Goal: Information Seeking & Learning: Learn about a topic

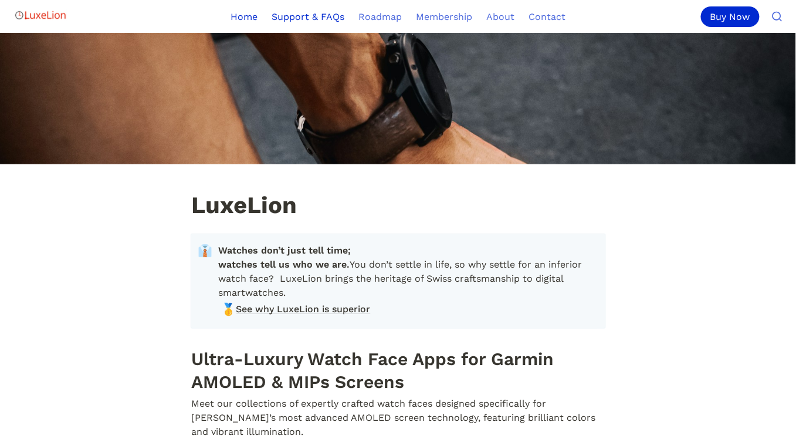
click at [318, 15] on link "Support & FAQs" at bounding box center [307, 16] width 87 height 33
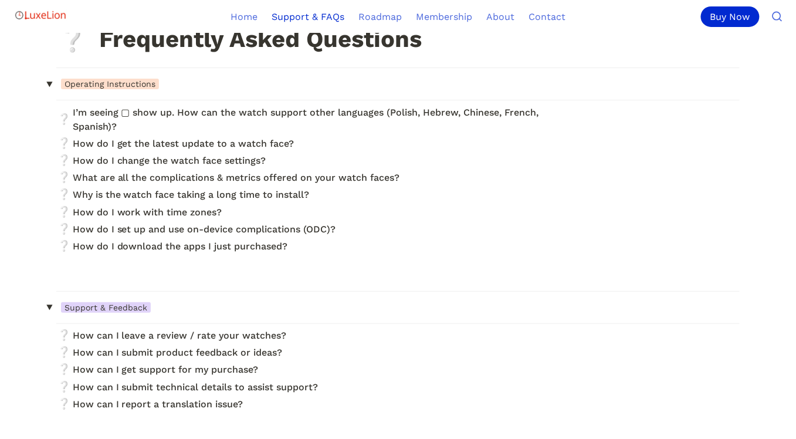
scroll to position [56, 0]
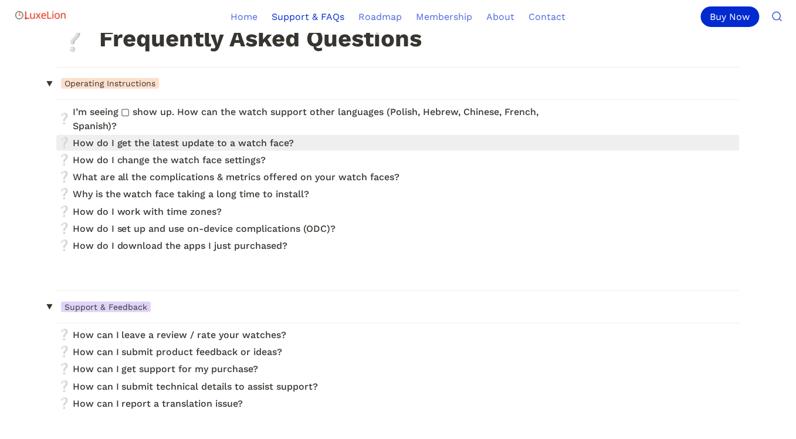
click at [261, 147] on link at bounding box center [397, 143] width 683 height 16
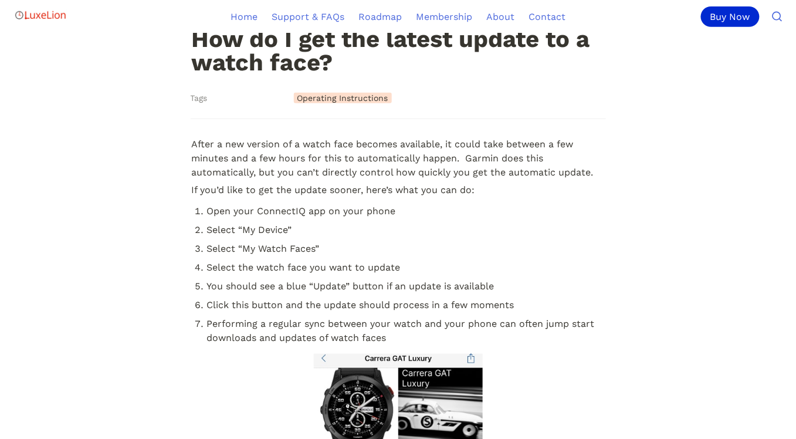
scroll to position [139, 0]
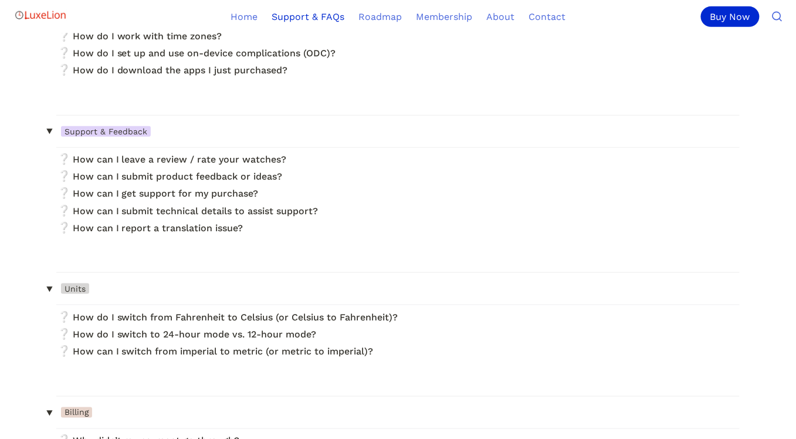
scroll to position [233, 0]
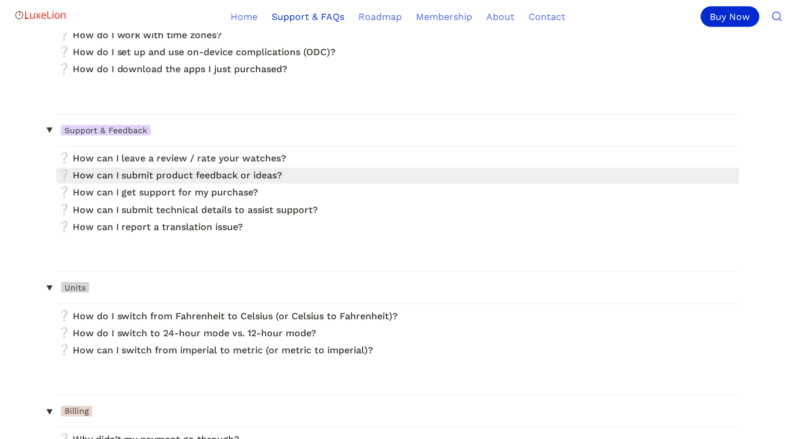
click at [265, 179] on link at bounding box center [397, 176] width 683 height 16
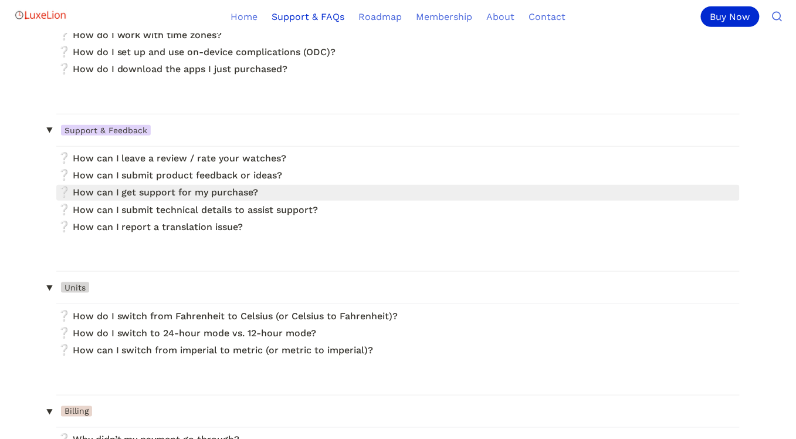
scroll to position [29, 0]
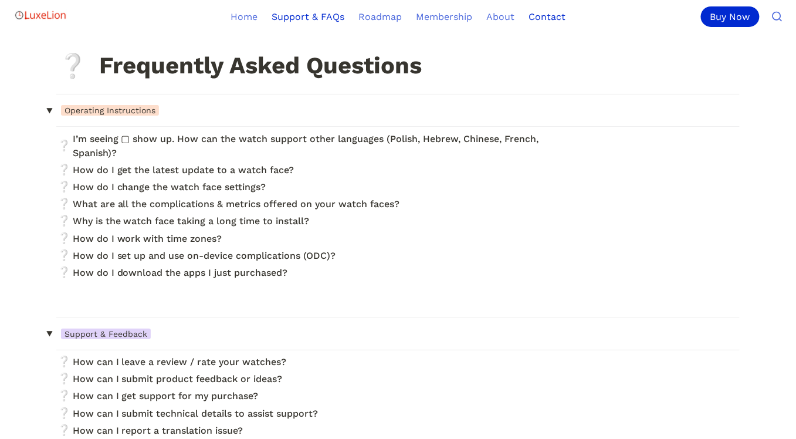
click at [543, 13] on link "Contact" at bounding box center [546, 16] width 51 height 33
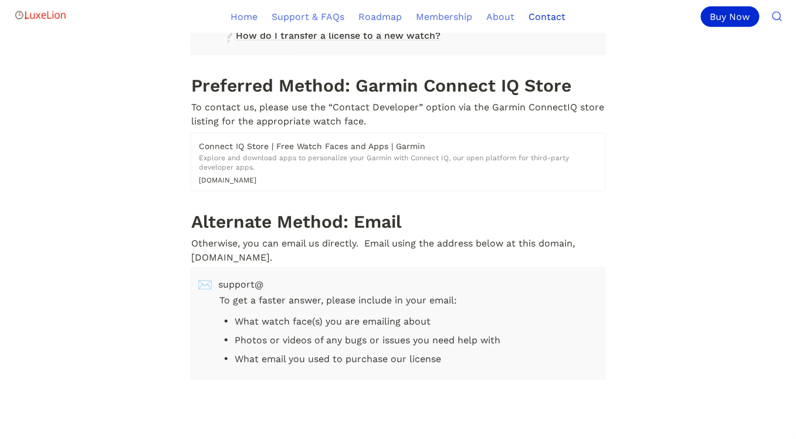
scroll to position [260, 0]
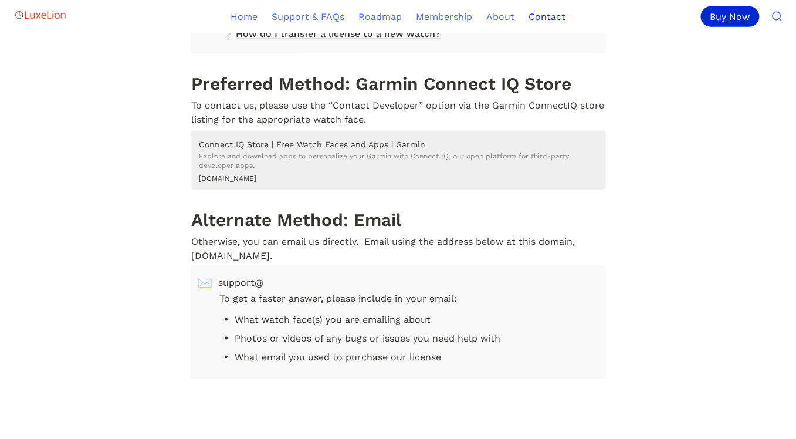
click at [415, 141] on h5 "Connect IQ Store | Free Watch Faces and Apps | Garmin" at bounding box center [402, 144] width 406 height 12
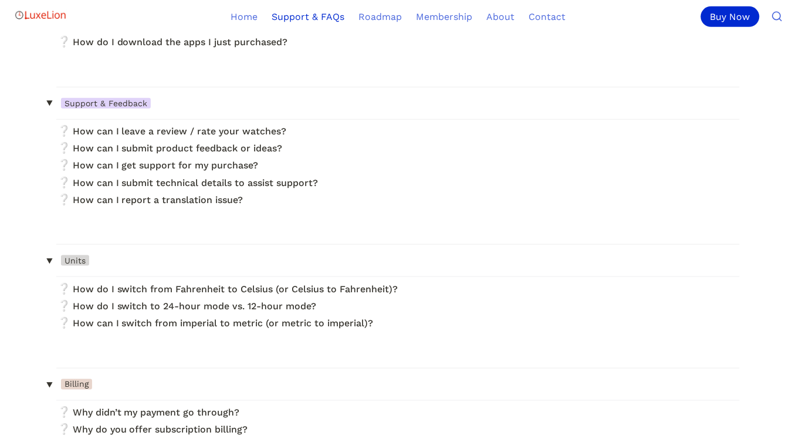
scroll to position [29, 0]
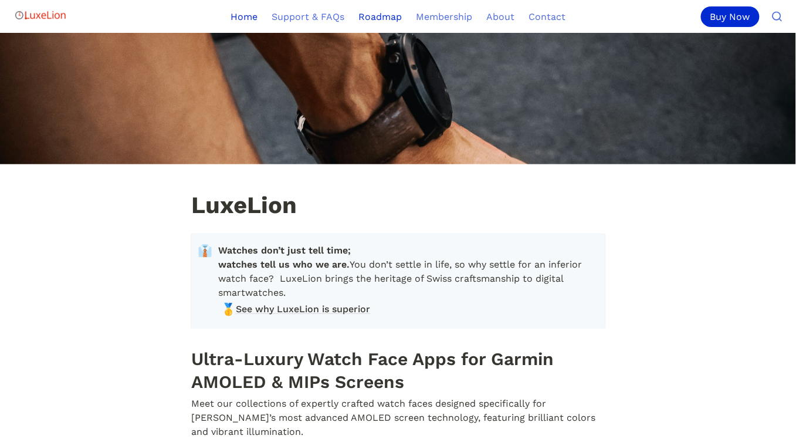
click at [378, 15] on link "Roadmap" at bounding box center [379, 16] width 57 height 33
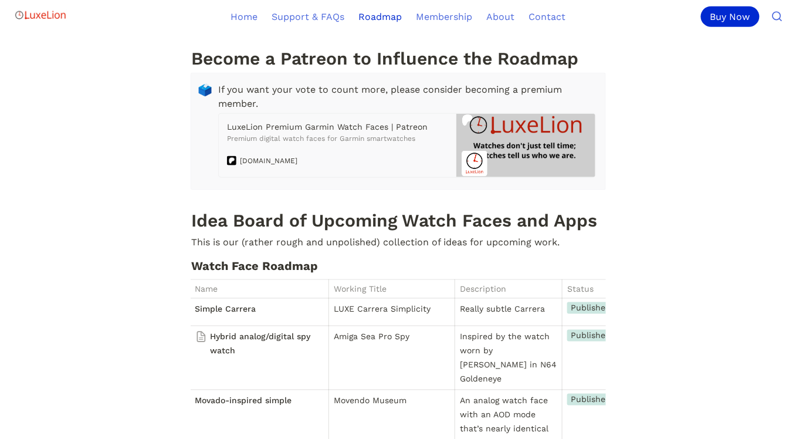
scroll to position [351, 0]
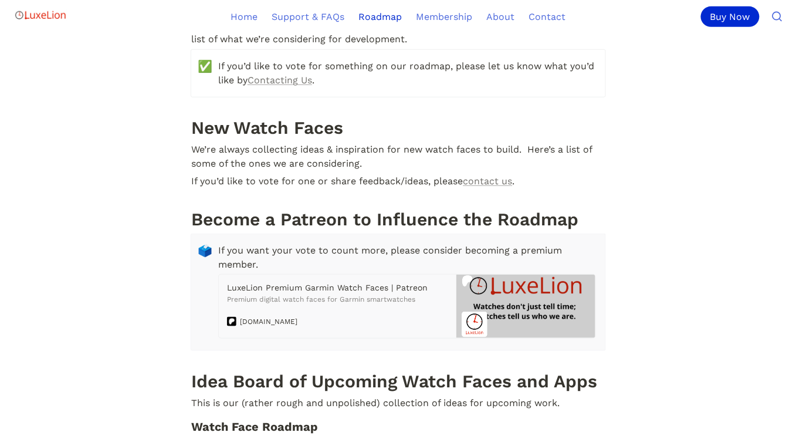
scroll to position [188, 0]
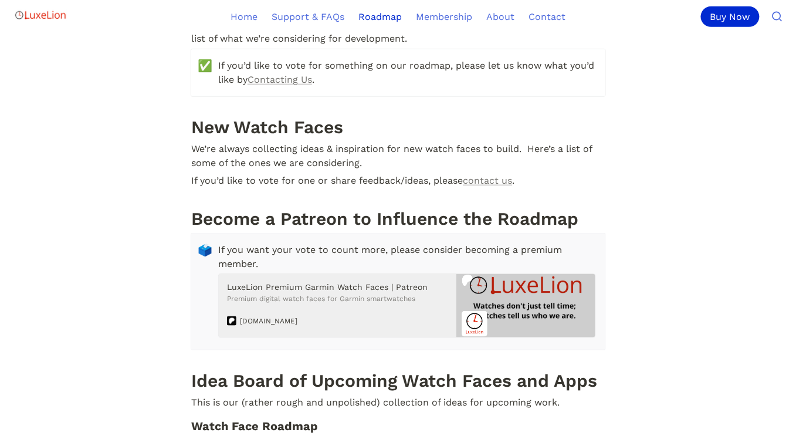
click at [294, 294] on p "Premium digital watch faces for Garmin smartwatches" at bounding box center [341, 303] width 229 height 19
